Goal: Task Accomplishment & Management: Manage account settings

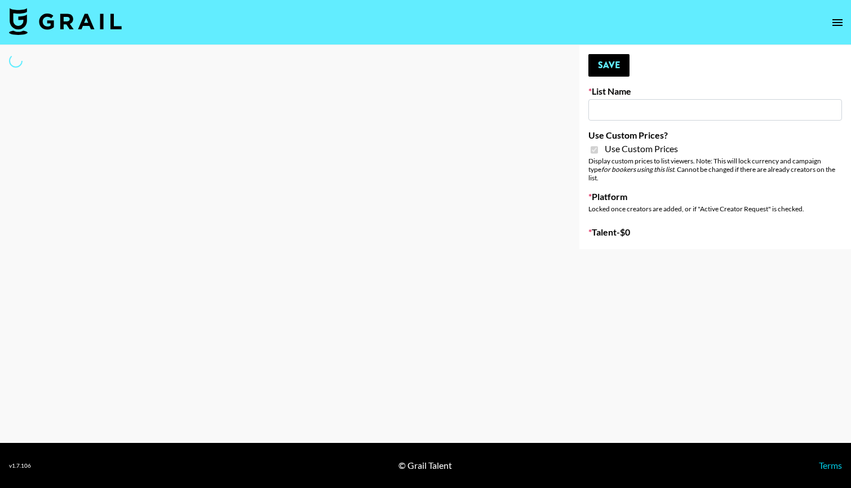
type input "Evry Jewels"
checkbox input "true"
select select "Brand"
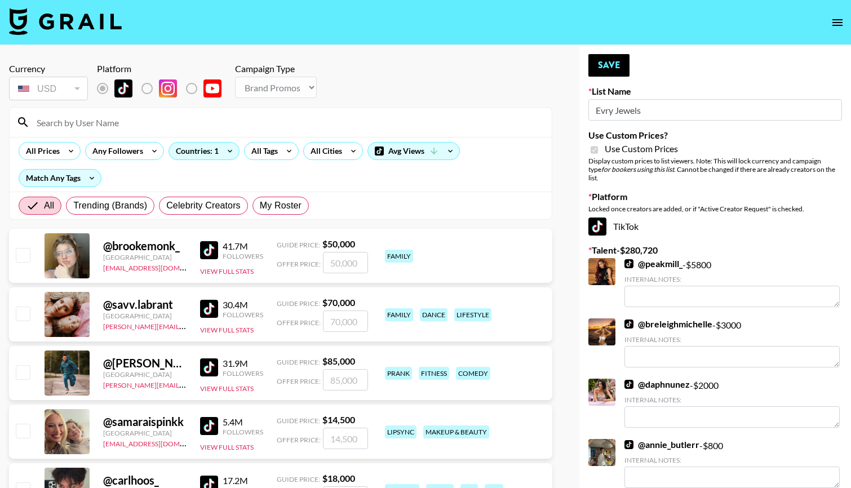
click at [92, 127] on input at bounding box center [287, 122] width 515 height 18
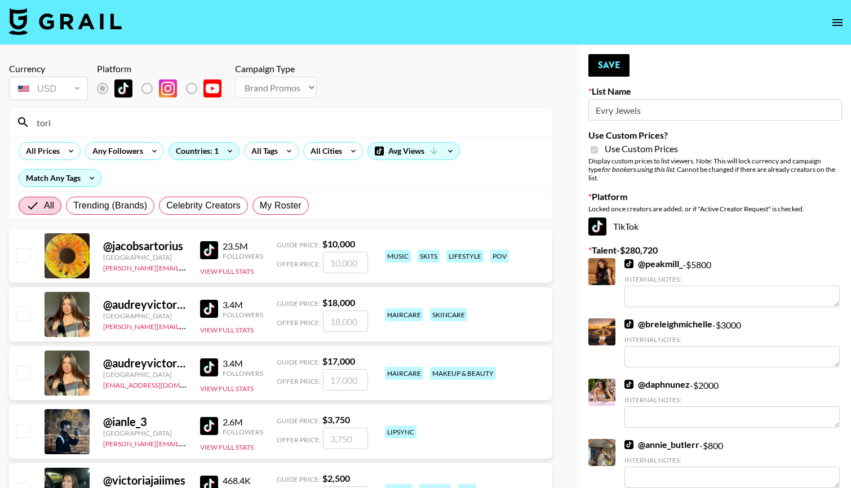
type input "toriskills"
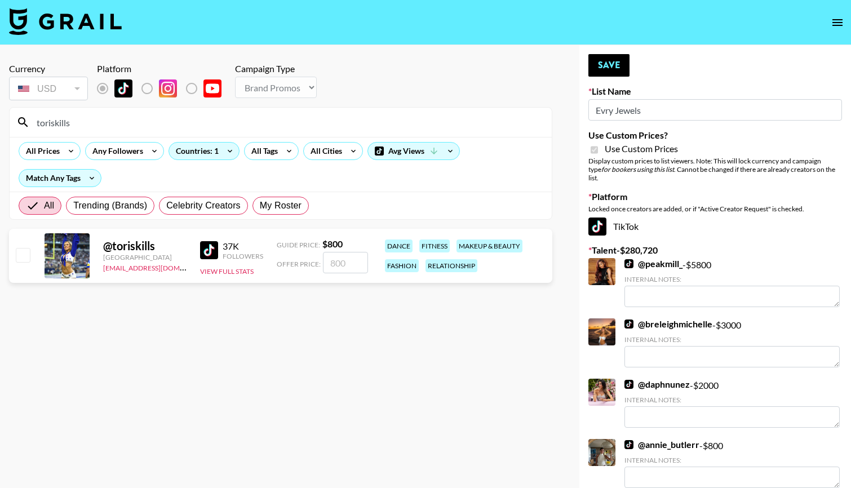
click at [21, 260] on input "checkbox" at bounding box center [23, 255] width 14 height 14
checkbox input "true"
click at [357, 264] on input "800" at bounding box center [345, 262] width 45 height 21
type input "8"
checkbox input "false"
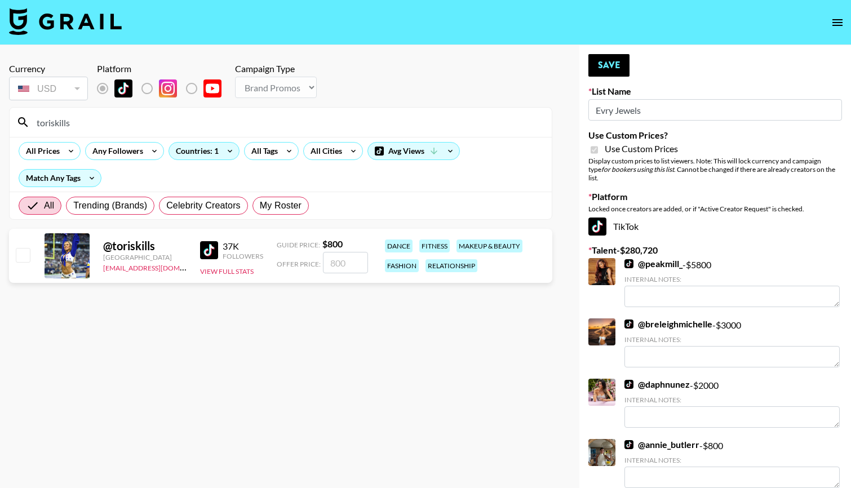
type input "5"
checkbox input "true"
type input "500"
click at [611, 63] on button "Save" at bounding box center [609, 65] width 41 height 23
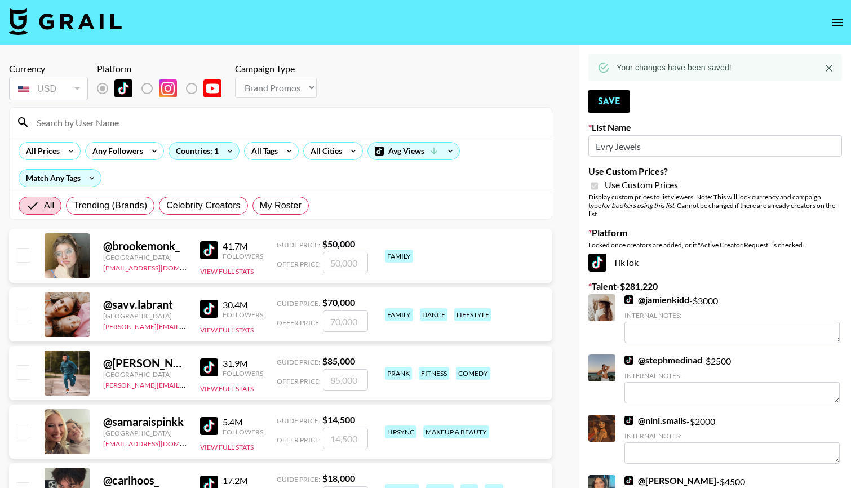
click at [74, 125] on input at bounding box center [287, 122] width 515 height 18
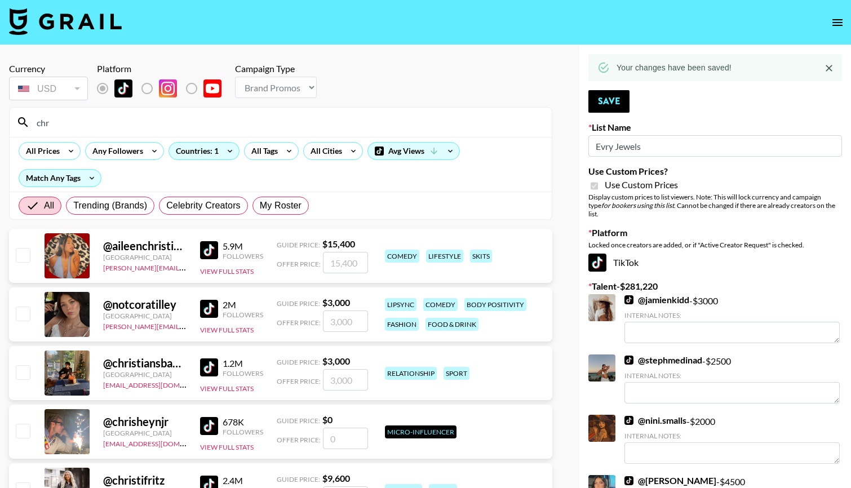
type input "chr"
click at [262, 173] on div "All Prices Any Followers Countries: 1 All Tags All Cities Avg Views Match Any T…" at bounding box center [281, 164] width 542 height 55
click at [272, 209] on span "My Roster" at bounding box center [281, 206] width 42 height 14
click at [260, 206] on input "My Roster" at bounding box center [260, 206] width 0 height 0
radio input "true"
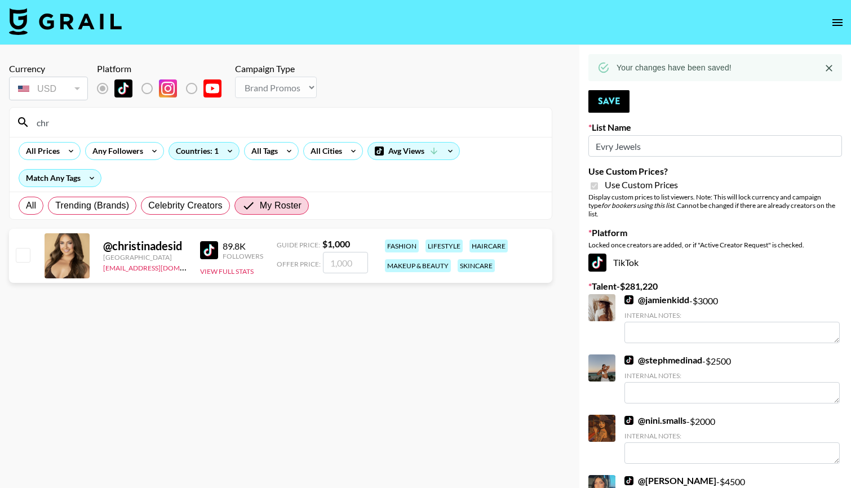
click at [23, 259] on input "checkbox" at bounding box center [23, 255] width 14 height 14
checkbox input "true"
type input "1000"
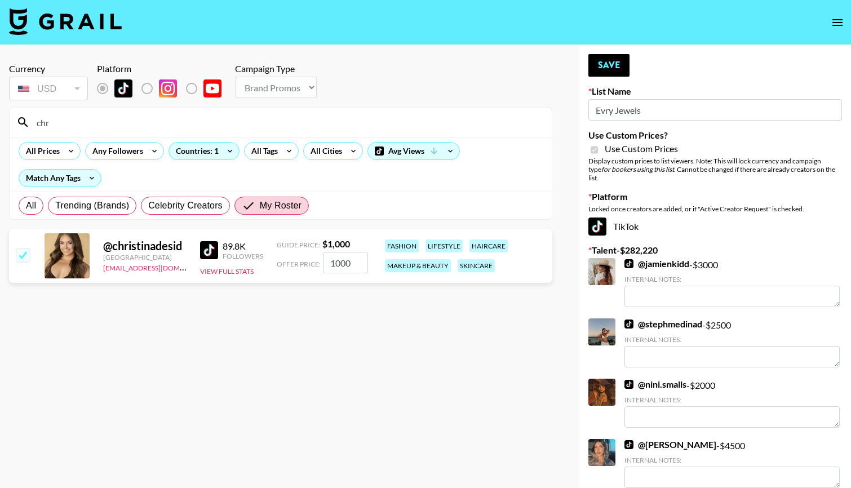
drag, startPoint x: 354, startPoint y: 268, endPoint x: 277, endPoint y: 257, distance: 77.0
click at [281, 259] on div "Offer Price: 1000" at bounding box center [322, 262] width 91 height 21
checkbox input "false"
type input "3"
checkbox input "true"
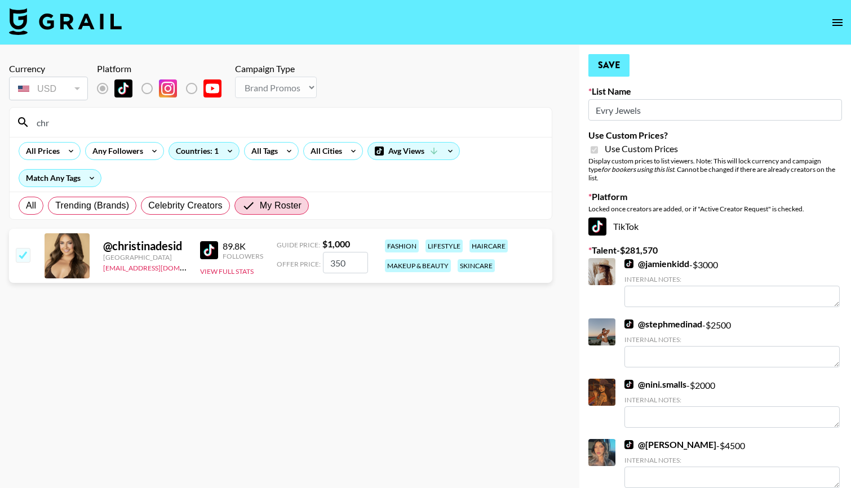
type input "350"
click at [612, 61] on button "Save" at bounding box center [609, 65] width 41 height 23
radio input "true"
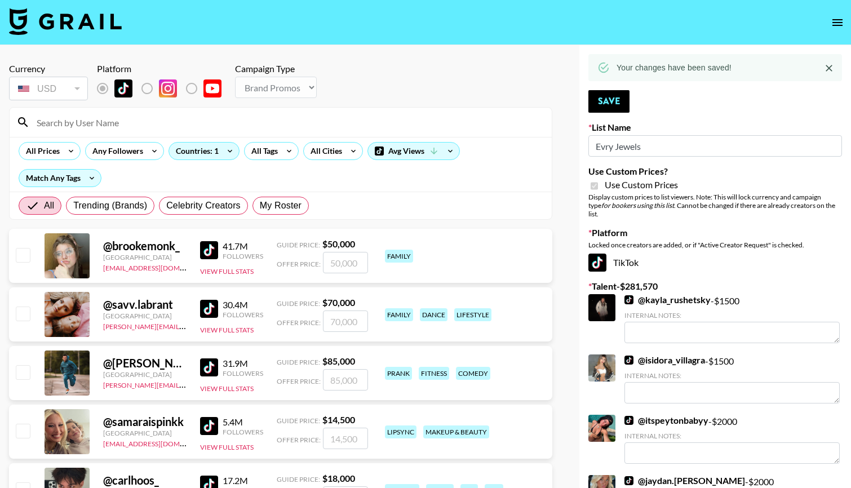
click at [68, 119] on input at bounding box center [287, 122] width 515 height 18
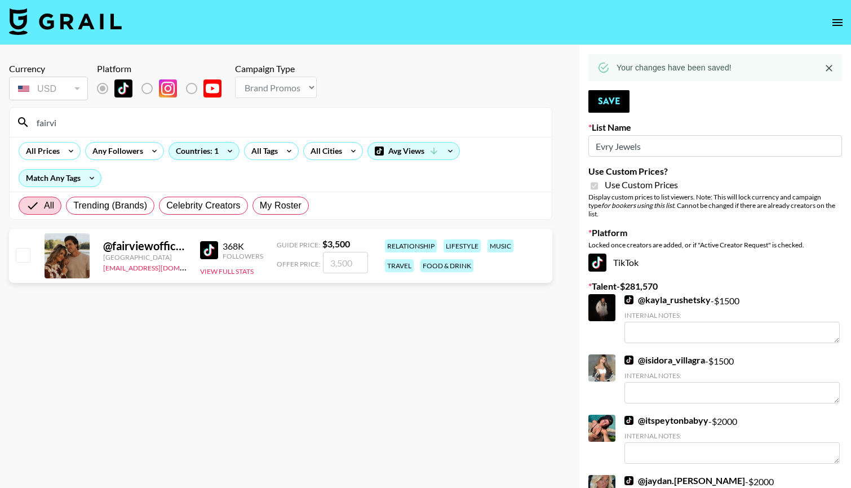
type input "fairvi"
click at [21, 256] on input "checkbox" at bounding box center [23, 255] width 14 height 14
checkbox input "true"
type input "3500"
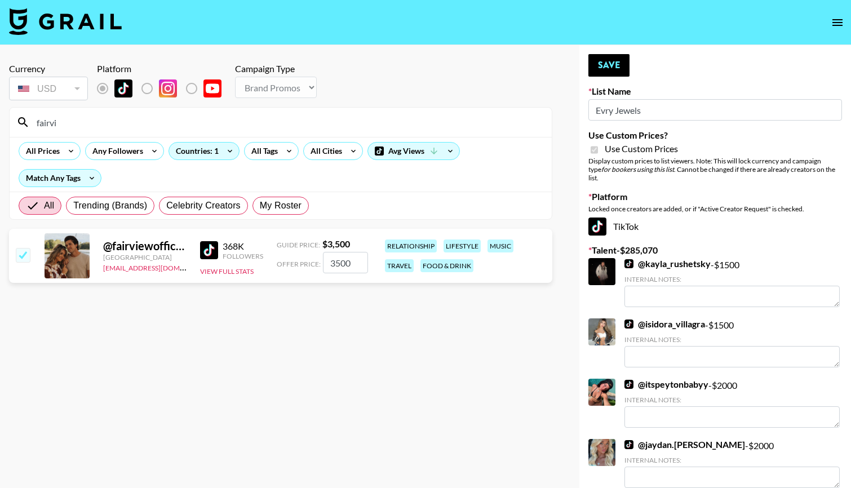
drag, startPoint x: 355, startPoint y: 266, endPoint x: 272, endPoint y: 255, distance: 83.6
click at [279, 258] on div "Offer Price: 3500" at bounding box center [322, 262] width 91 height 21
checkbox input "false"
type input "6"
checkbox input "true"
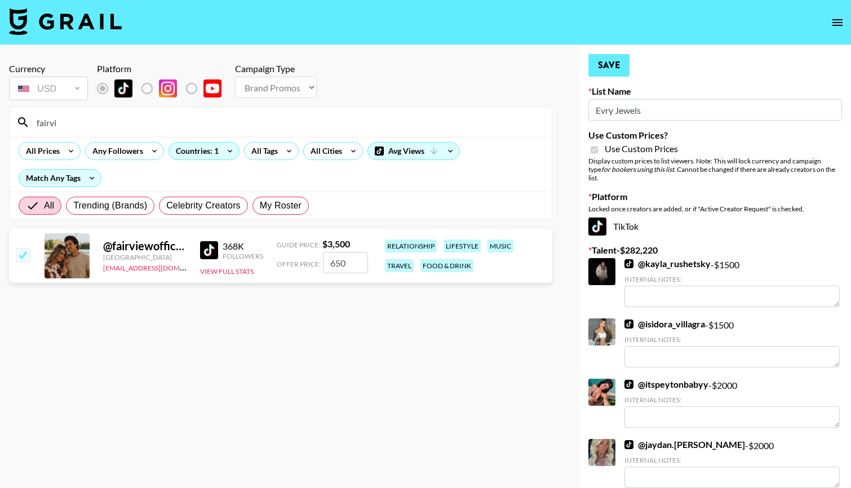
type input "650"
click at [615, 70] on button "Save" at bounding box center [609, 65] width 41 height 23
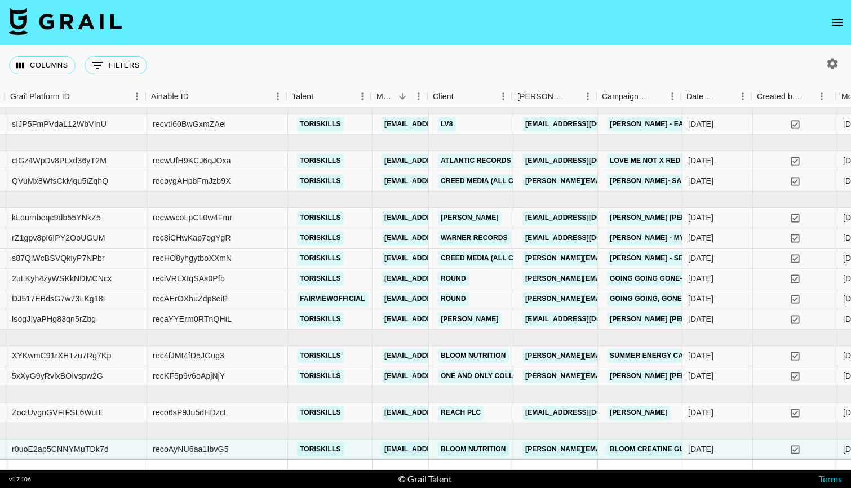
scroll to position [10, 83]
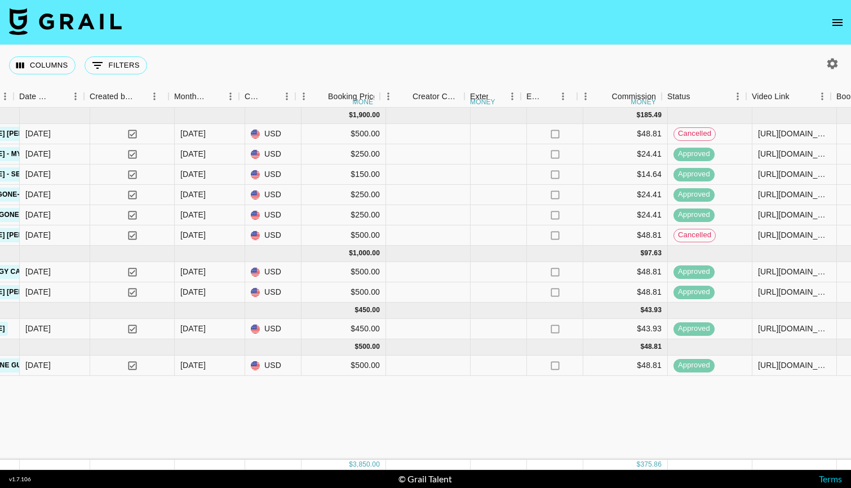
scroll to position [0, 748]
